Goal: Communication & Community: Participate in discussion

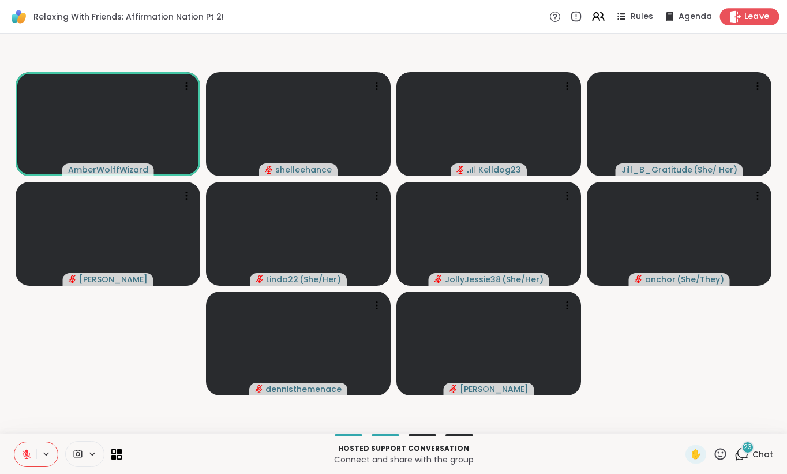
click at [758, 19] on span "Leave" at bounding box center [756, 17] width 25 height 12
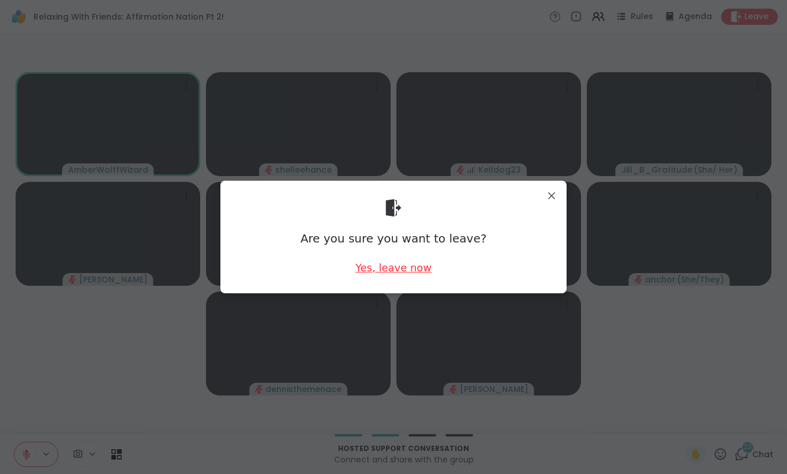
click at [398, 268] on div "Yes, leave now" at bounding box center [393, 267] width 76 height 14
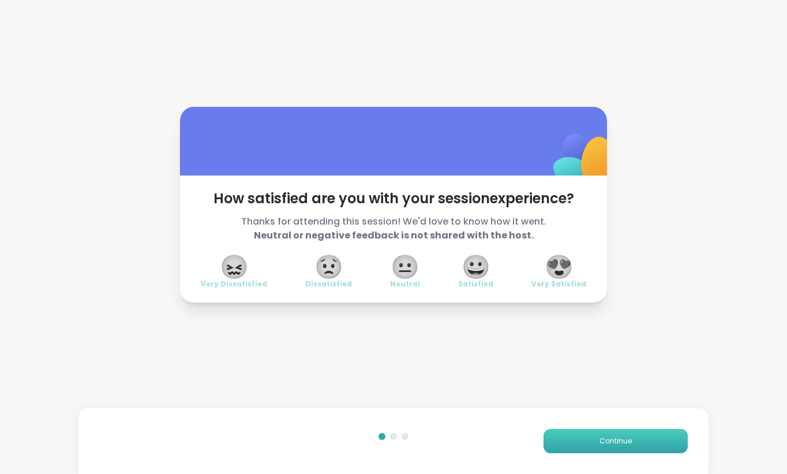
click at [618, 444] on span "Continue" at bounding box center [615, 441] width 32 height 10
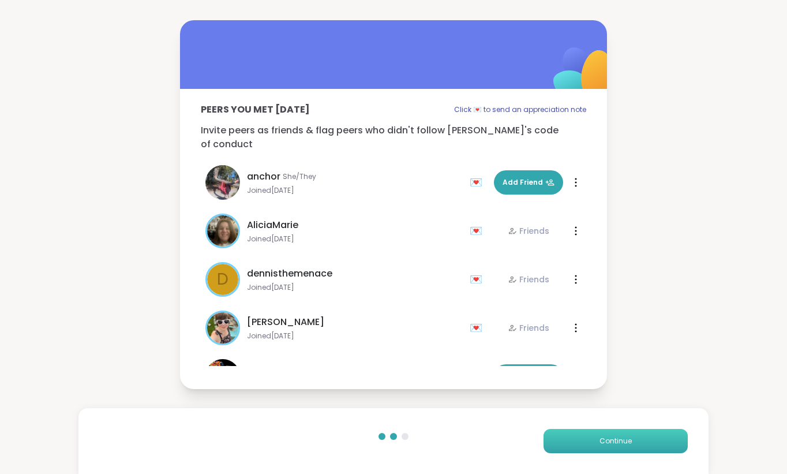
click at [618, 444] on span "Continue" at bounding box center [615, 441] width 32 height 10
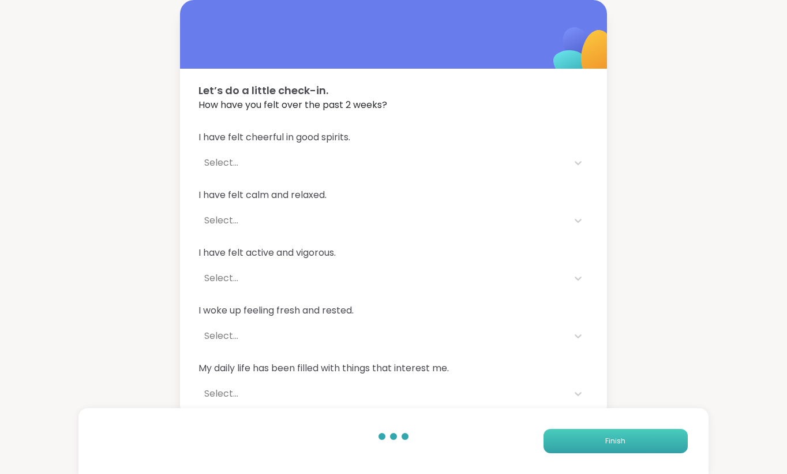
click at [618, 444] on span "Finish" at bounding box center [615, 441] width 20 height 10
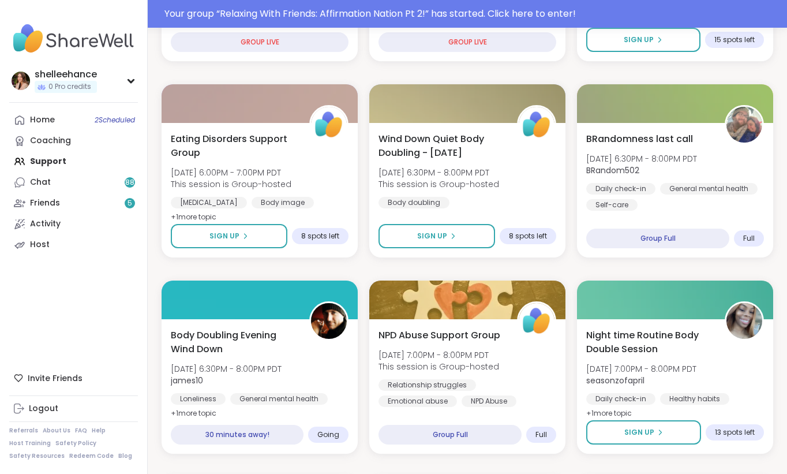
scroll to position [440, 0]
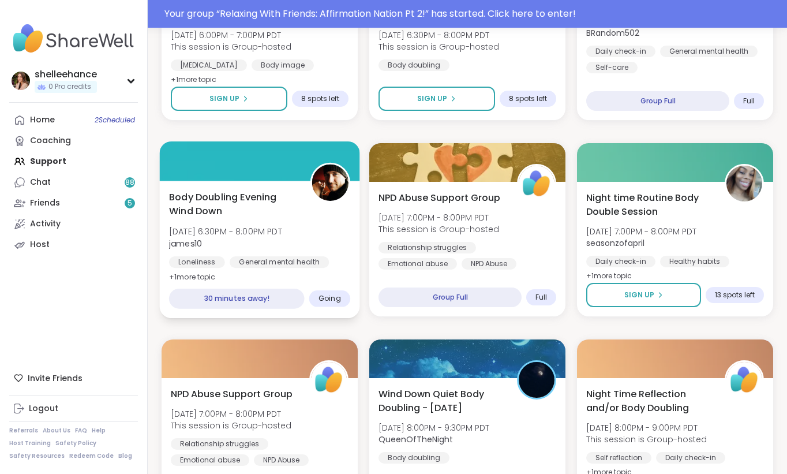
click at [353, 256] on div "Body Doubling Evening Wind Down [DATE] 6:30PM - 8:00PM PDT james10 Loneliness G…" at bounding box center [260, 249] width 200 height 137
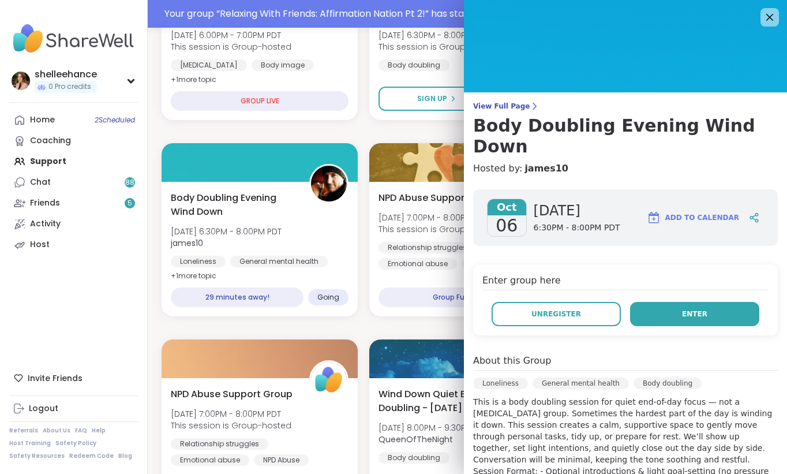
click at [650, 302] on button "Enter" at bounding box center [694, 314] width 129 height 24
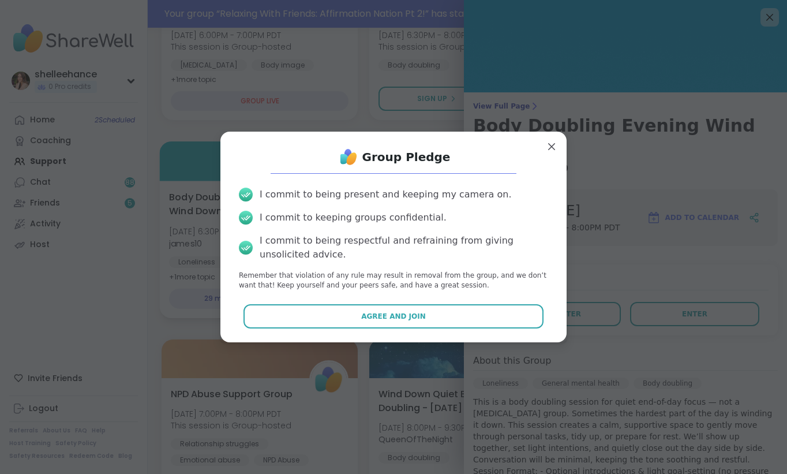
click at [333, 312] on button "Agree and Join" at bounding box center [393, 316] width 301 height 24
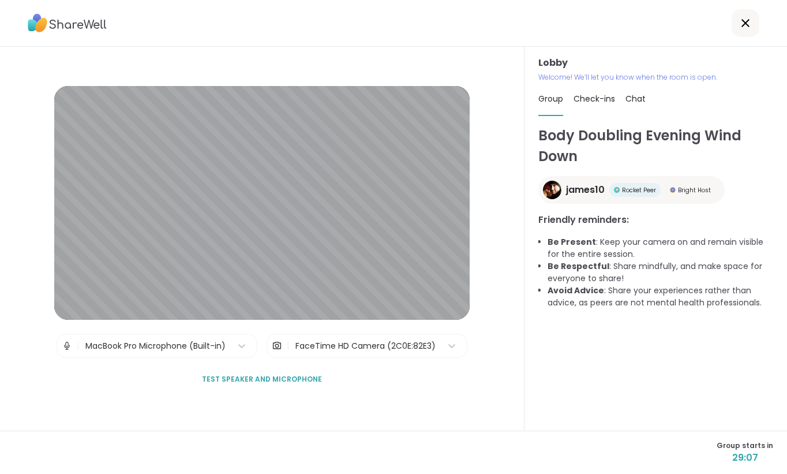
click at [742, 30] on div at bounding box center [746, 23] width 28 height 28
